Goal: Task Accomplishment & Management: Manage account settings

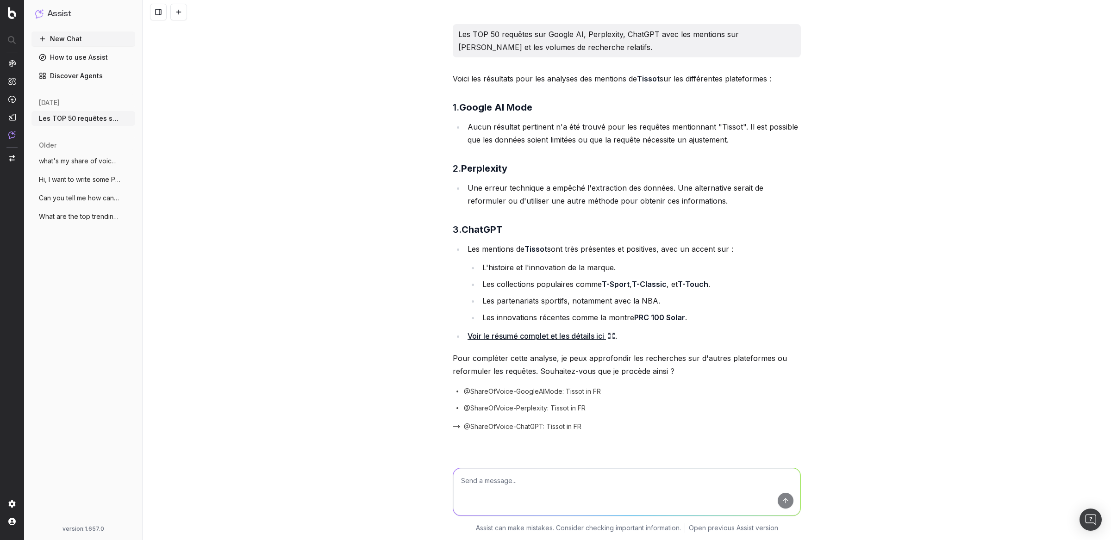
scroll to position [2356, 0]
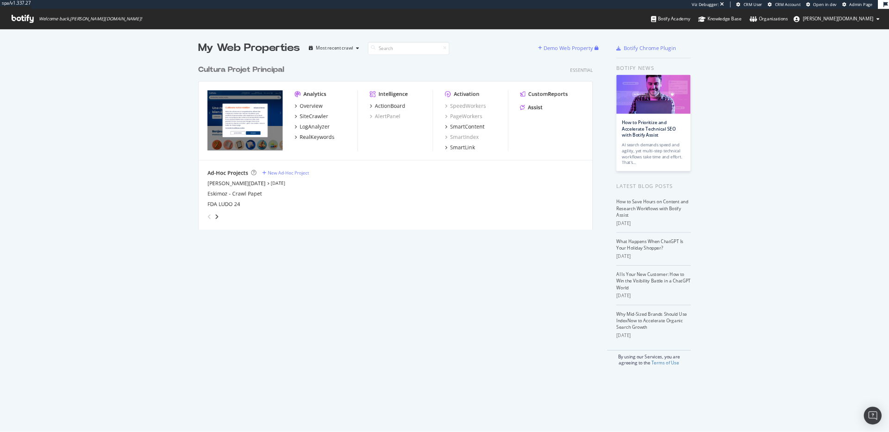
scroll to position [425, 875]
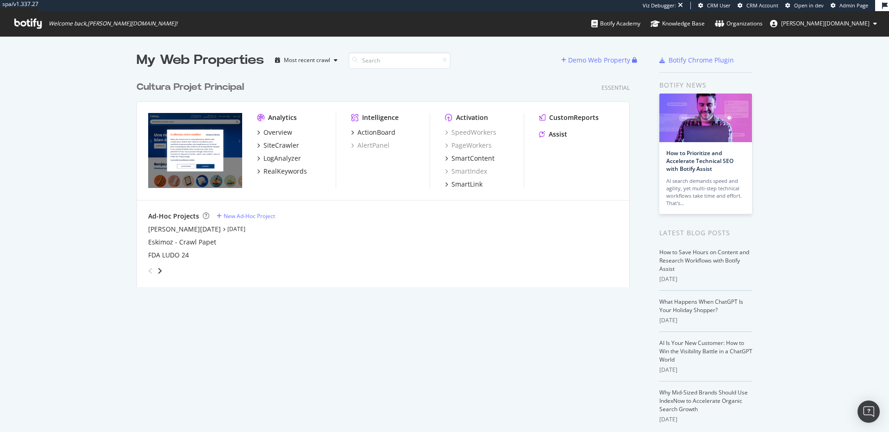
click at [492, 234] on div "Cadeaux - [DATE] [DATE] Eskimoz - Crawl Papet FDA LUDO 24" at bounding box center [383, 242] width 470 height 35
click at [271, 143] on div "SiteCrawler" at bounding box center [281, 145] width 36 height 9
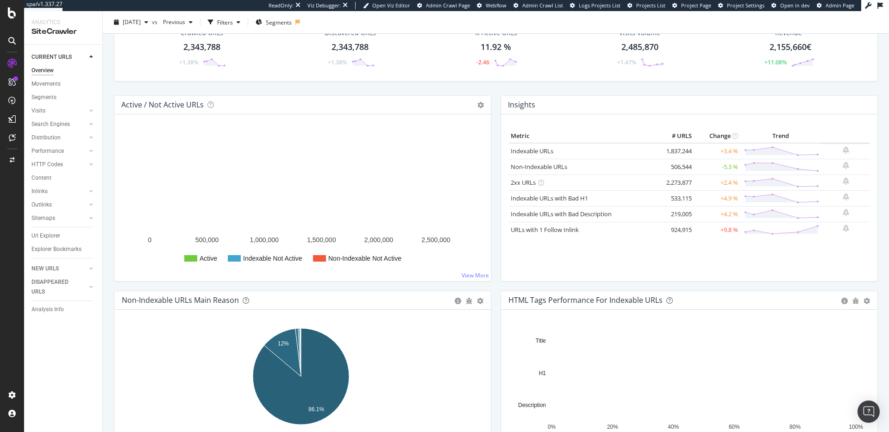
scroll to position [581, 0]
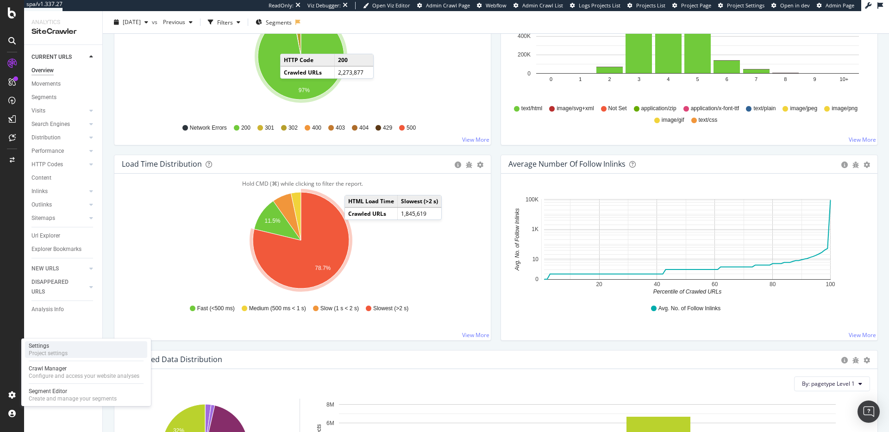
click at [68, 348] on div "Settings Project settings" at bounding box center [86, 349] width 122 height 17
